Goal: Entertainment & Leisure: Consume media (video, audio)

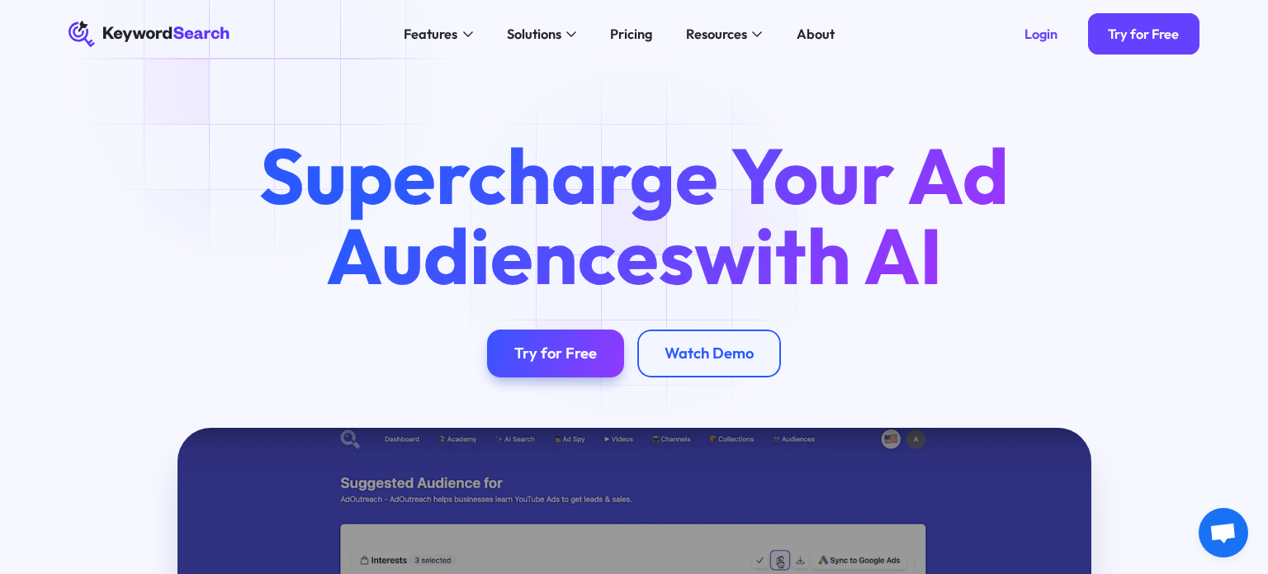
click at [207, 77] on div "Supercharge Your Ad Audiences with AI Try for Free Watch Demo" at bounding box center [634, 248] width 1268 height 360
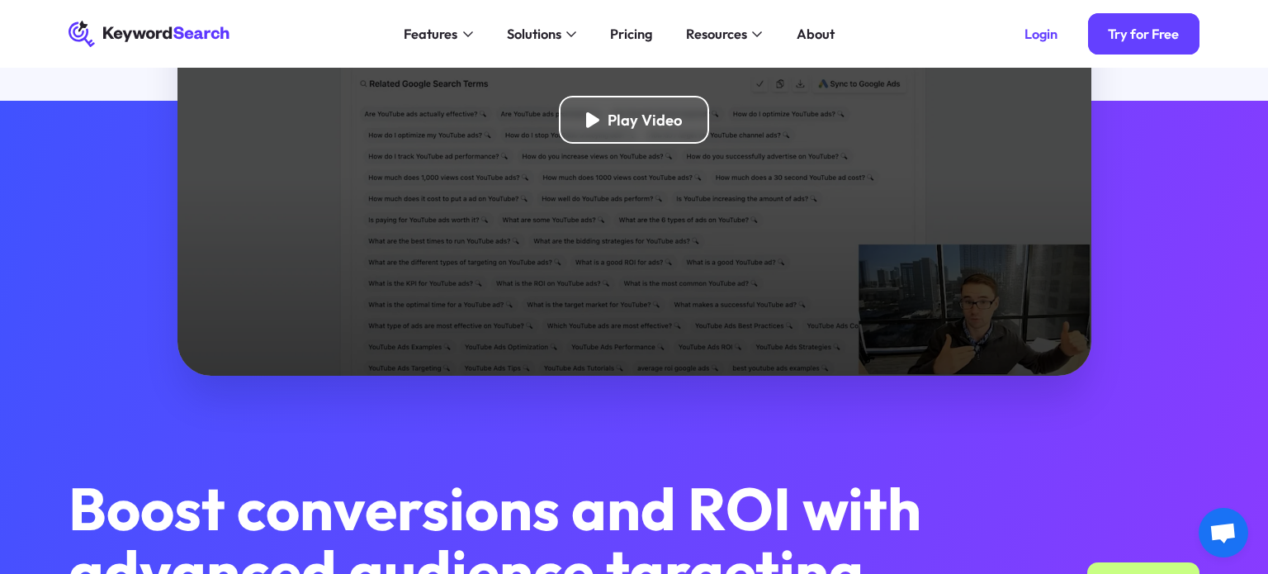
scroll to position [556, 0]
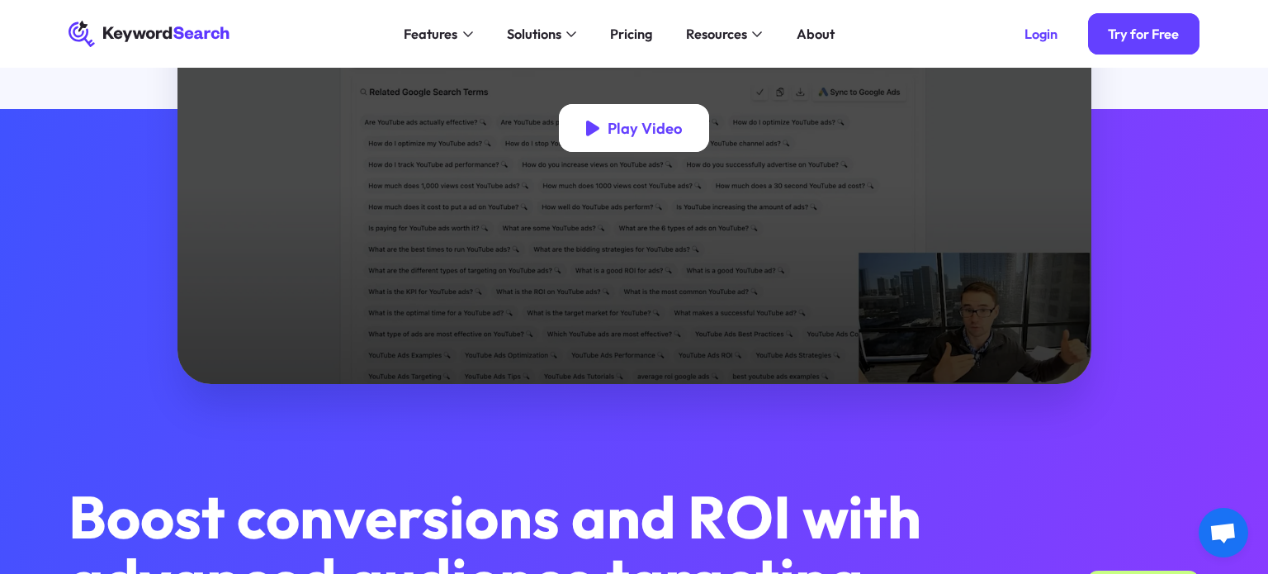
click at [663, 140] on div "Play Video" at bounding box center [634, 127] width 150 height 47
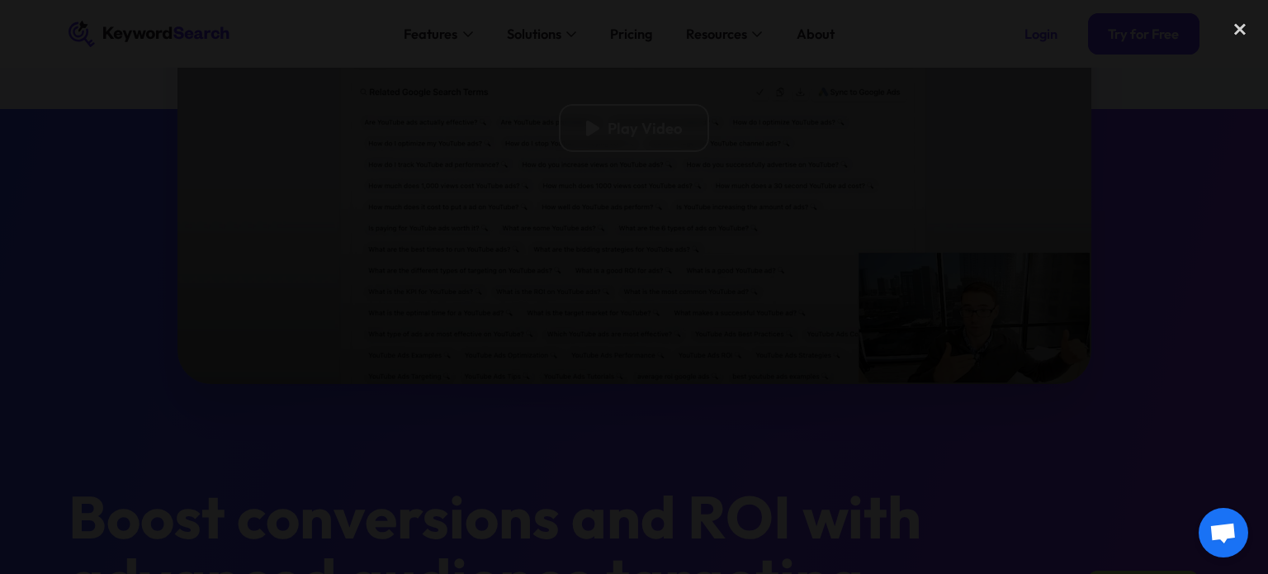
click at [1150, 320] on div at bounding box center [634, 287] width 1268 height 551
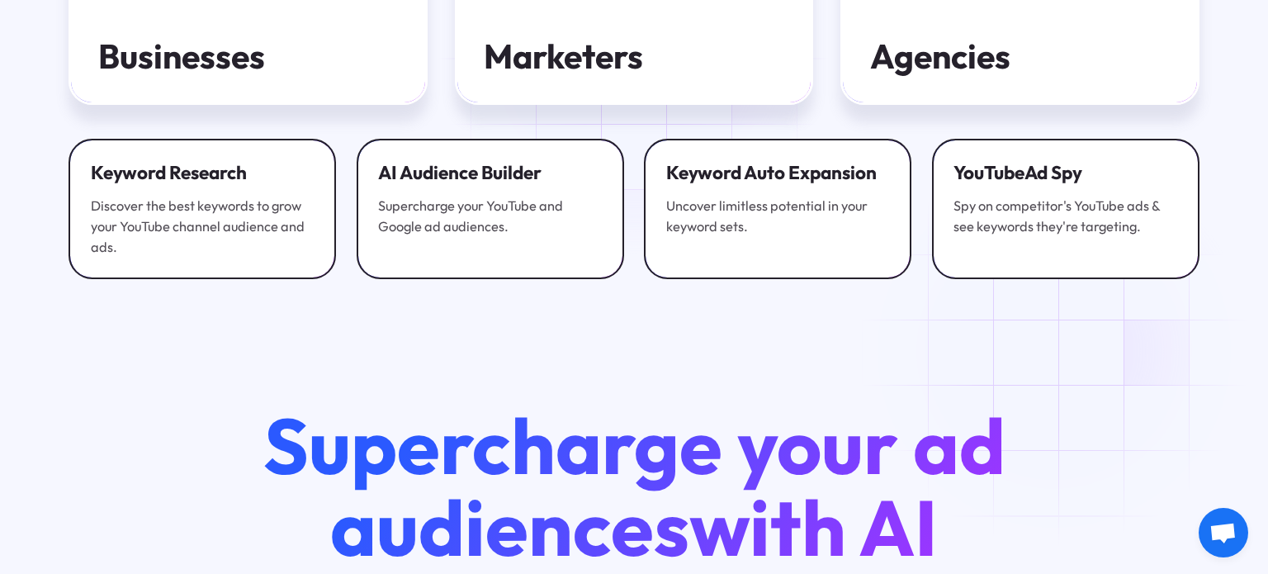
scroll to position [6054, 0]
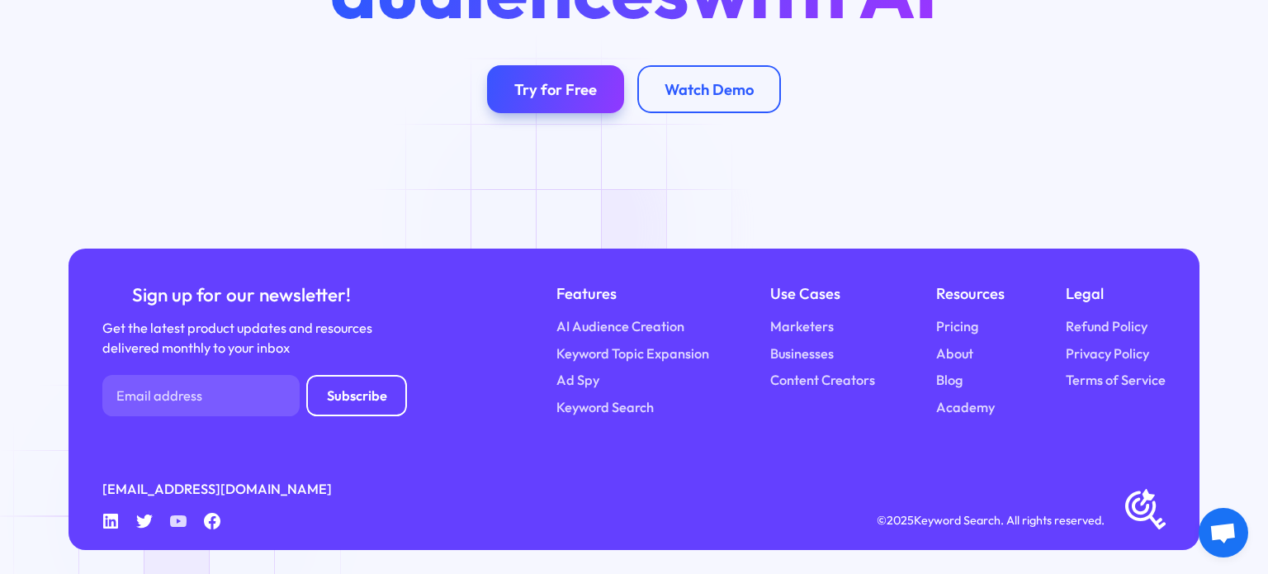
click at [182, 517] on icon at bounding box center [178, 521] width 17 height 12
click at [173, 524] on icon "Youtube" at bounding box center [178, 521] width 17 height 17
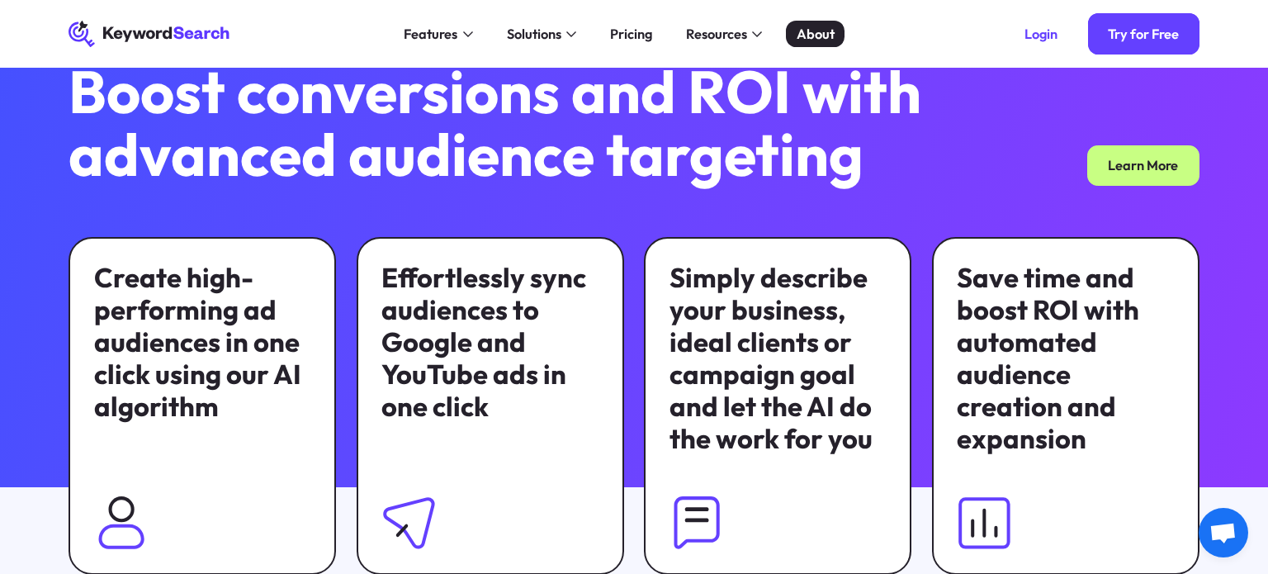
scroll to position [0, 0]
